Goal: Task Accomplishment & Management: Complete application form

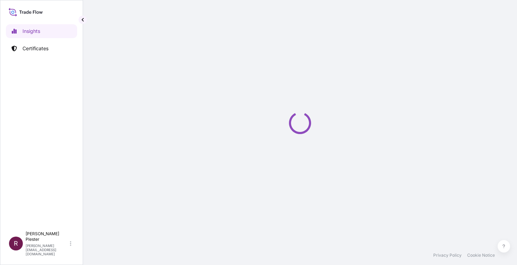
select select "2025"
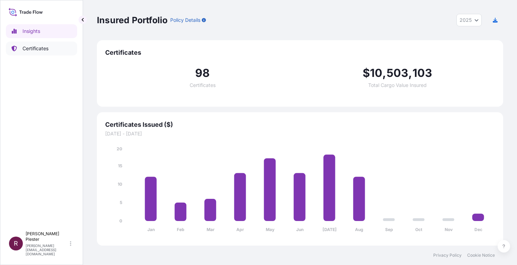
click at [26, 46] on p "Certificates" at bounding box center [35, 48] width 26 height 7
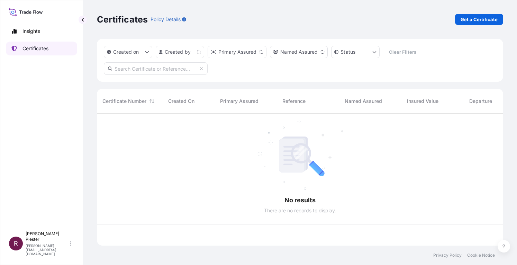
scroll to position [130, 401]
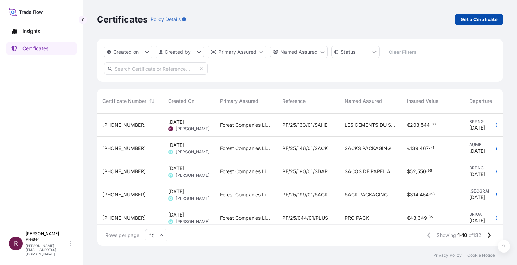
click at [477, 19] on p "Get a Certificate" at bounding box center [478, 19] width 37 height 7
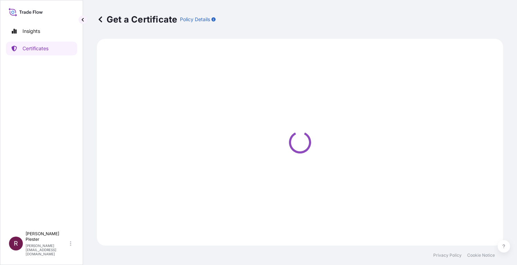
select select "Road / [GEOGRAPHIC_DATA]"
select select "Ocean Vessel"
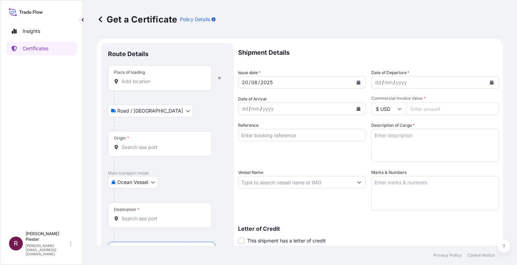
click at [130, 148] on input "Origin *" at bounding box center [162, 147] width 82 height 7
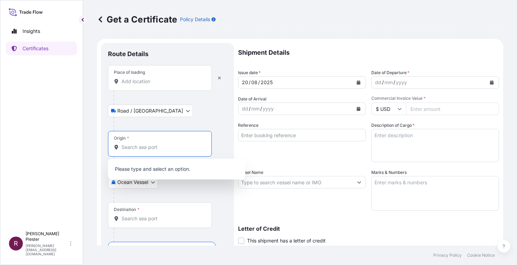
click at [128, 146] on input "Origin * Please select an origin" at bounding box center [162, 147] width 82 height 7
type input "o"
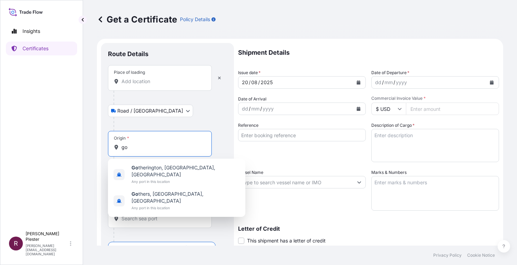
type input "g"
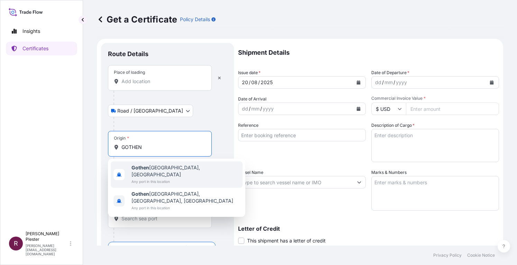
click at [141, 168] on b "Gothen" at bounding box center [140, 167] width 18 height 6
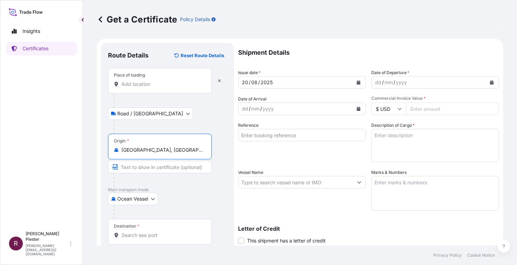
type input "[GEOGRAPHIC_DATA], [GEOGRAPHIC_DATA]"
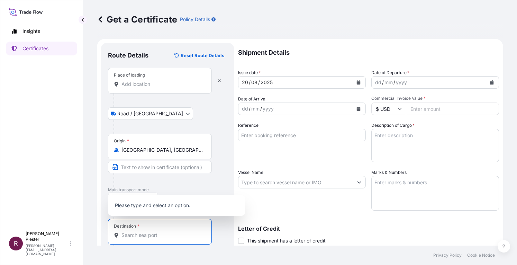
click at [124, 232] on input "Destination *" at bounding box center [162, 234] width 82 height 7
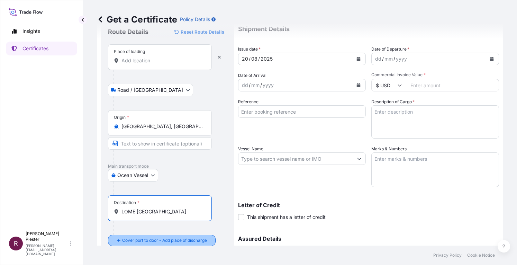
scroll to position [35, 0]
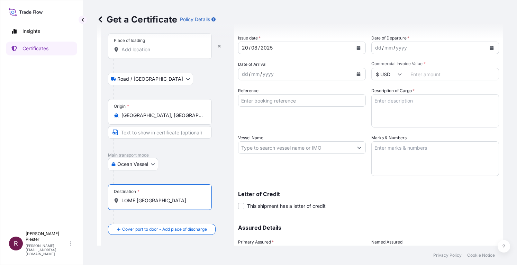
type input "LOME [GEOGRAPHIC_DATA]"
click at [357, 47] on icon "Calendar" at bounding box center [359, 48] width 4 height 4
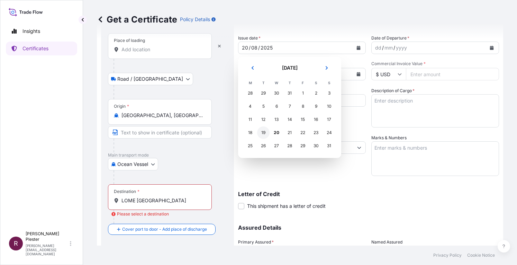
click at [262, 134] on div "19" at bounding box center [263, 132] width 12 height 12
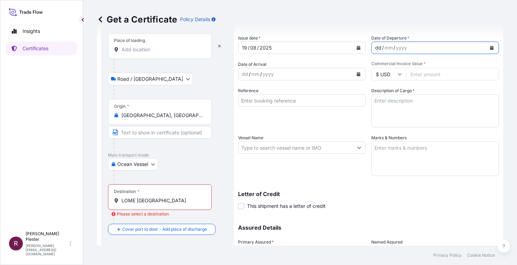
click at [374, 48] on div "dd" at bounding box center [378, 48] width 8 height 8
click at [486, 47] on button "Calendar" at bounding box center [491, 47] width 11 height 11
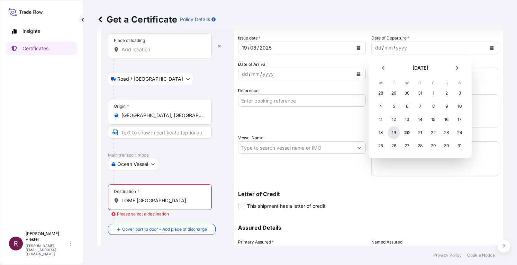
click at [395, 131] on div "19" at bounding box center [393, 132] width 12 height 12
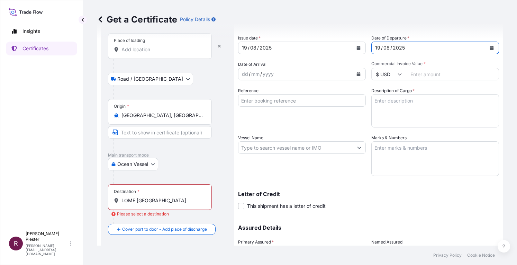
click at [246, 75] on div "dd" at bounding box center [245, 74] width 8 height 8
click at [357, 74] on icon "Calendar" at bounding box center [359, 74] width 4 height 4
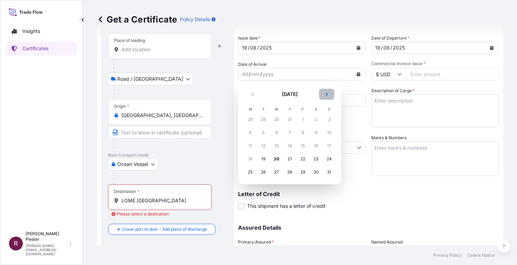
click at [328, 90] on button "Next" at bounding box center [326, 94] width 15 height 11
click at [253, 143] on div "15" at bounding box center [250, 145] width 12 height 12
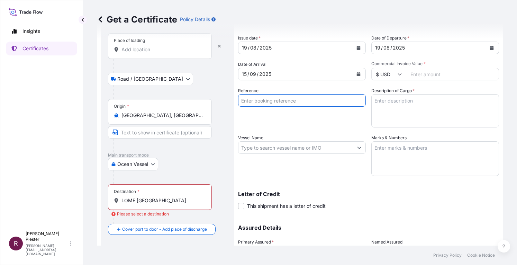
click at [264, 97] on input "Reference" at bounding box center [302, 100] width 128 height 12
type input "PF/25/192/01/SEWA"
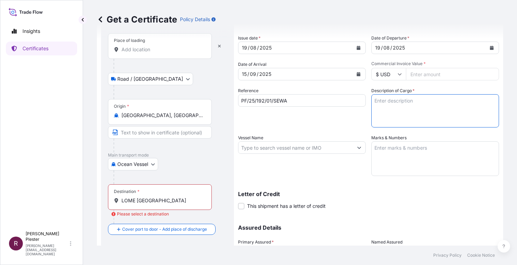
click at [371, 104] on textarea "Description of Cargo *" at bounding box center [435, 110] width 128 height 33
type textarea "104.584 UNBLEACHED SEMI EXTENSIBLE KRAFT PAPER"
click at [376, 146] on textarea "Marks & Numbers" at bounding box center [435, 158] width 128 height 35
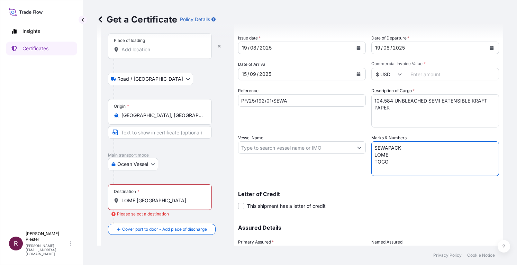
type textarea "SEWAPACK LOME TOGO"
click at [409, 71] on input "Commercial Invoice Value *" at bounding box center [452, 74] width 93 height 12
type input "92033.92"
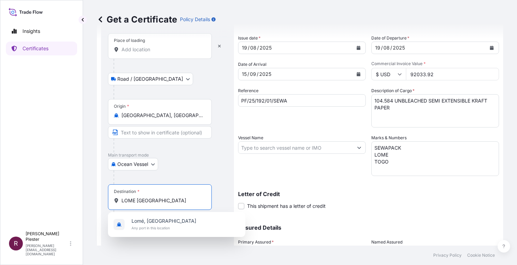
click at [187, 201] on input "LOME [GEOGRAPHIC_DATA]" at bounding box center [162, 200] width 82 height 7
click at [149, 218] on span "Lomé, [GEOGRAPHIC_DATA]" at bounding box center [163, 220] width 65 height 7
type input "Lomé, [GEOGRAPHIC_DATA]"
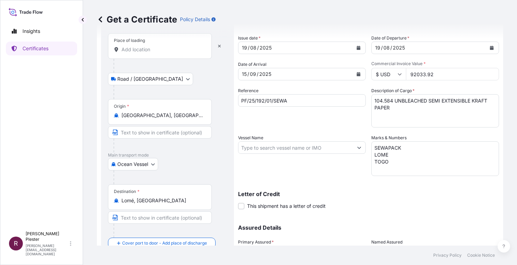
click at [275, 149] on input "Vessel Name" at bounding box center [295, 147] width 115 height 12
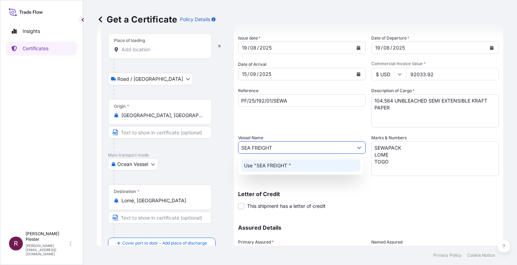
type input "SEA FREIGHT"
click at [295, 186] on div "Letter of Credit This shipment has a letter of credit Letter of credit * Letter…" at bounding box center [368, 196] width 261 height 27
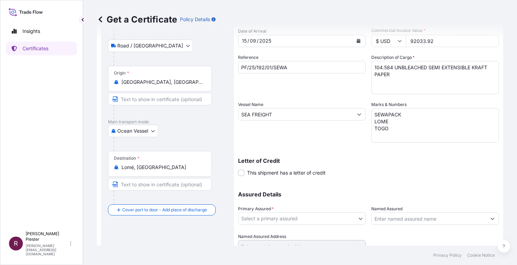
scroll to position [98, 0]
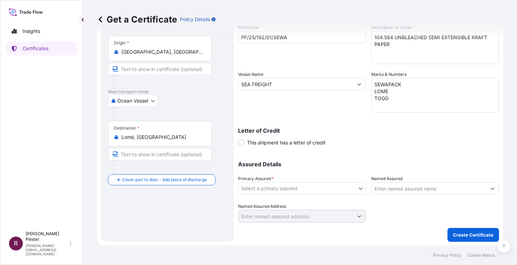
click at [244, 187] on body "1 option available. 0 options available. 1 option available. Insights Certifica…" at bounding box center [258, 132] width 517 height 265
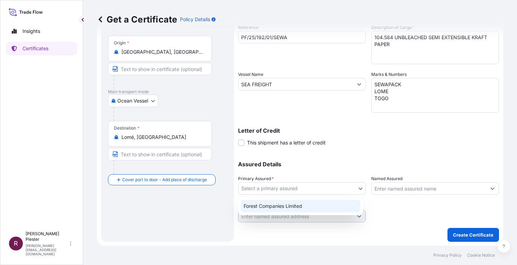
click at [248, 202] on div "Forest Companies Limited" at bounding box center [300, 206] width 119 height 12
select select "31422"
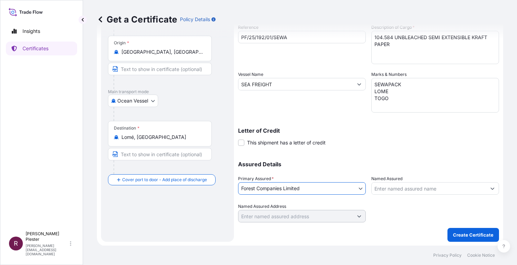
click at [374, 187] on input "Named Assured" at bounding box center [429, 188] width 115 height 12
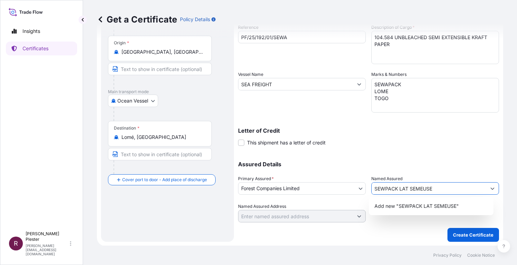
type input "SEWPACK LAT SEMEUSE"
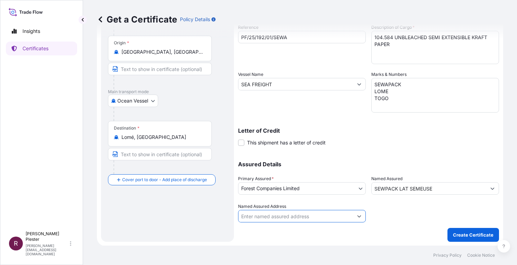
click at [250, 216] on input "Named Assured Address" at bounding box center [295, 216] width 115 height 12
click at [249, 216] on input "Named Assured Address" at bounding box center [295, 216] width 115 height 12
type input "s"
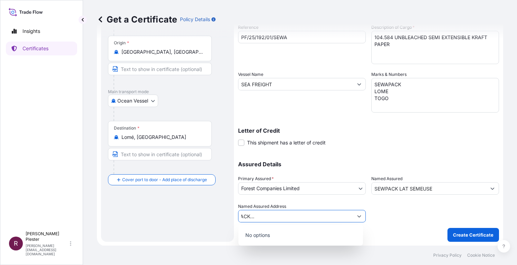
type input "SEWPACK LA SEMEUSE WEST AFRICA PACKAGING BP 340 LOME [GEOGRAPHIC_DATA][PERSON_N…"
click at [423, 216] on div at bounding box center [435, 212] width 128 height 19
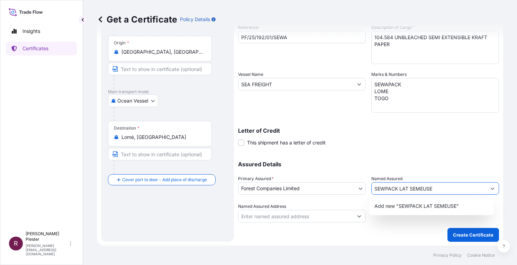
click at [402, 189] on input "SEWPACK LAT SEMEUSE" at bounding box center [429, 188] width 115 height 12
click at [406, 187] on input "SEWPACK LAT SEMEUSE" at bounding box center [429, 188] width 115 height 12
click at [456, 235] on p "Create Certificate" at bounding box center [473, 234] width 40 height 7
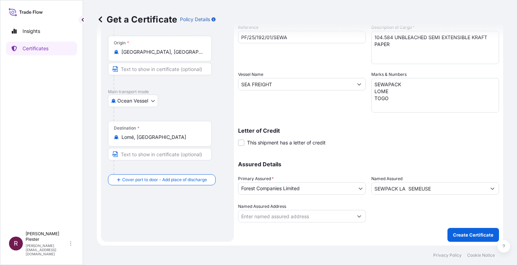
click at [404, 214] on div "Shipment Details Issue date * [DATE] Date of Departure * [DATE] Date of Arrival…" at bounding box center [368, 93] width 261 height 296
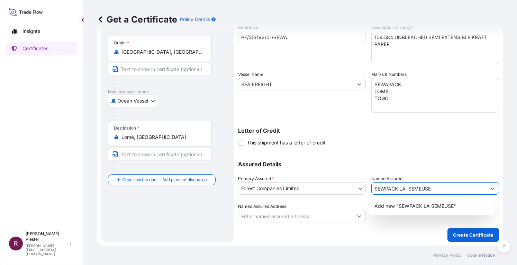
click at [382, 188] on input "SEWPACK LA SEMEUSE" at bounding box center [429, 188] width 115 height 12
type input "SEWAPACK LA SEMEUSE"
click at [428, 164] on p "Assured Details" at bounding box center [368, 164] width 261 height 6
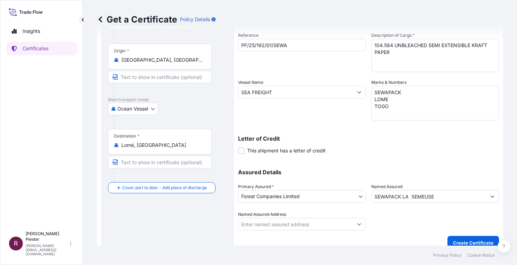
scroll to position [98, 0]
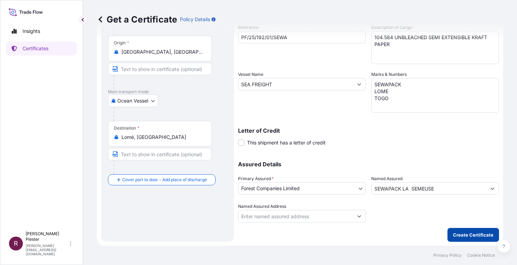
click at [455, 231] on p "Create Certificate" at bounding box center [473, 234] width 40 height 7
click at [455, 234] on p "Create Certificate" at bounding box center [473, 234] width 40 height 7
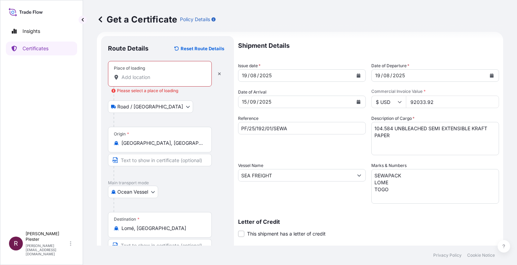
scroll to position [0, 0]
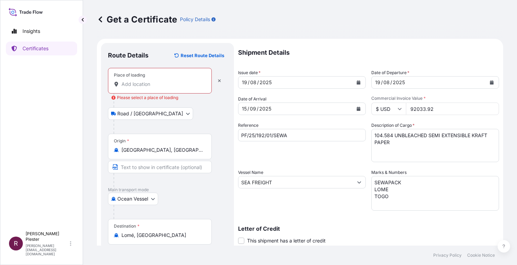
click at [169, 89] on div "Place of loading" at bounding box center [160, 81] width 104 height 26
click at [169, 88] on input "Place of loading Please select a place of loading" at bounding box center [162, 84] width 82 height 7
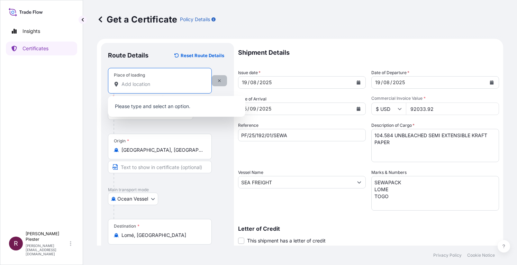
click at [220, 80] on icon "button" at bounding box center [219, 80] width 3 height 3
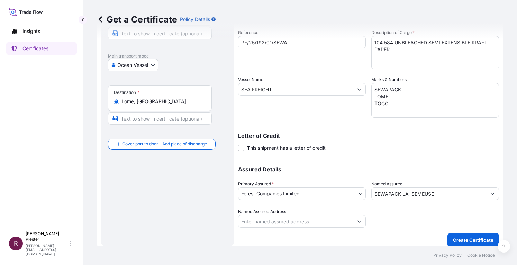
scroll to position [98, 0]
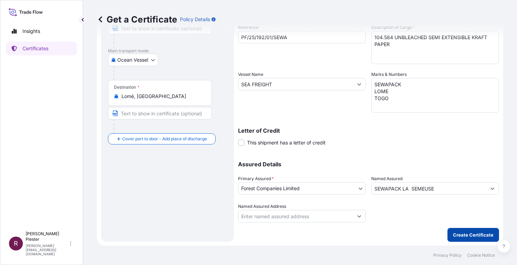
click at [458, 234] on p "Create Certificate" at bounding box center [473, 234] width 40 height 7
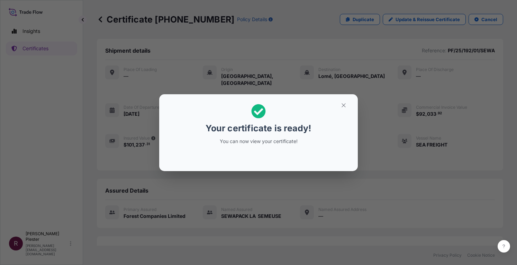
click at [253, 114] on icon at bounding box center [258, 111] width 14 height 14
click at [345, 106] on icon "button" at bounding box center [343, 105] width 4 height 4
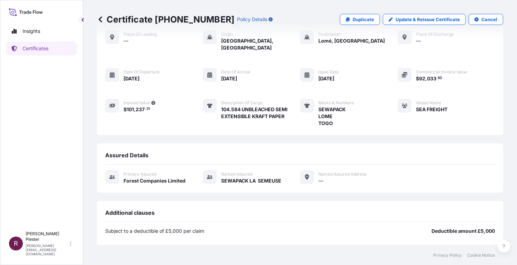
scroll to position [99, 0]
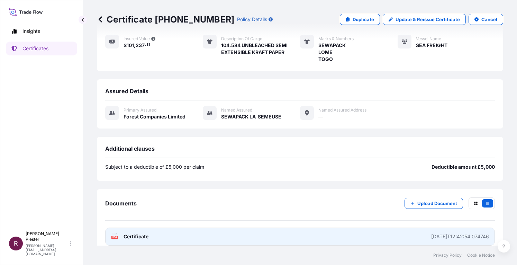
click at [138, 233] on span "Certificate" at bounding box center [135, 236] width 25 height 7
